Goal: Task Accomplishment & Management: Use online tool/utility

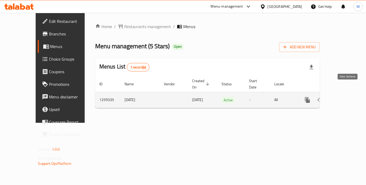
click at [346, 97] on icon "enhanced table" at bounding box center [345, 100] width 6 height 6
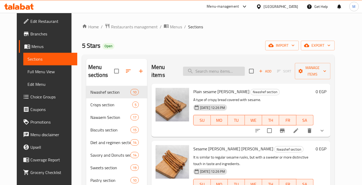
click at [226, 67] on input "search" at bounding box center [214, 71] width 62 height 9
paste input "[PERSON_NAME]"
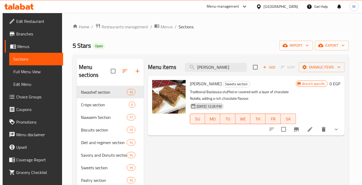
type input "[PERSON_NAME]"
click at [313, 126] on icon at bounding box center [310, 129] width 6 height 6
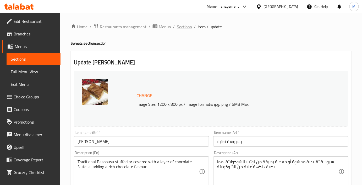
click at [177, 26] on span "Sections" at bounding box center [184, 27] width 15 height 6
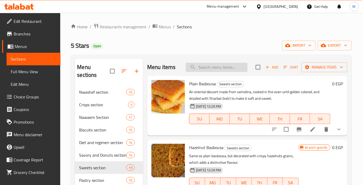
click at [210, 64] on input "search" at bounding box center [217, 67] width 62 height 9
paste input "Hazelnut Basbousa"
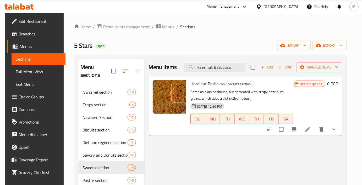
type input "Hazelnut Basbousa"
click at [203, 80] on span "Hazelnut Basbousa" at bounding box center [207, 84] width 34 height 8
click at [315, 124] on li at bounding box center [307, 128] width 15 height 9
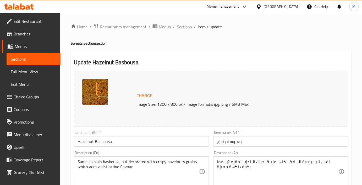
click at [177, 26] on span "Sections" at bounding box center [184, 27] width 15 height 6
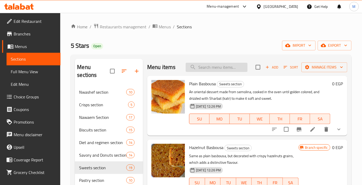
click at [202, 63] on input "search" at bounding box center [217, 67] width 62 height 9
paste input "[PERSON_NAME]"
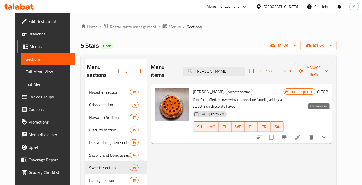
type input "[PERSON_NAME]"
click at [301, 134] on icon at bounding box center [298, 137] width 6 height 6
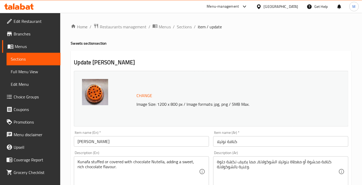
drag, startPoint x: 166, startPoint y: 27, endPoint x: 180, endPoint y: 51, distance: 27.8
click at [177, 27] on span "Sections" at bounding box center [184, 27] width 15 height 6
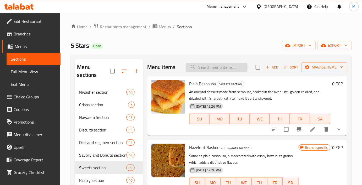
click at [213, 63] on input "search" at bounding box center [217, 67] width 62 height 9
paste input "[PERSON_NAME]"
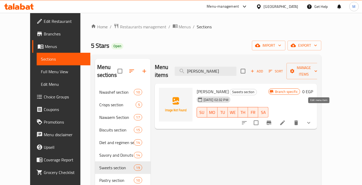
type input "[PERSON_NAME]"
click at [286, 119] on icon at bounding box center [282, 122] width 6 height 6
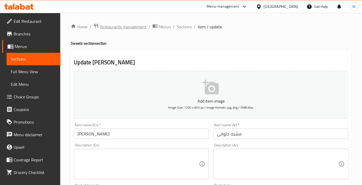
click at [128, 25] on span "Restaurants management" at bounding box center [123, 27] width 47 height 6
